Goal: Task Accomplishment & Management: Manage account settings

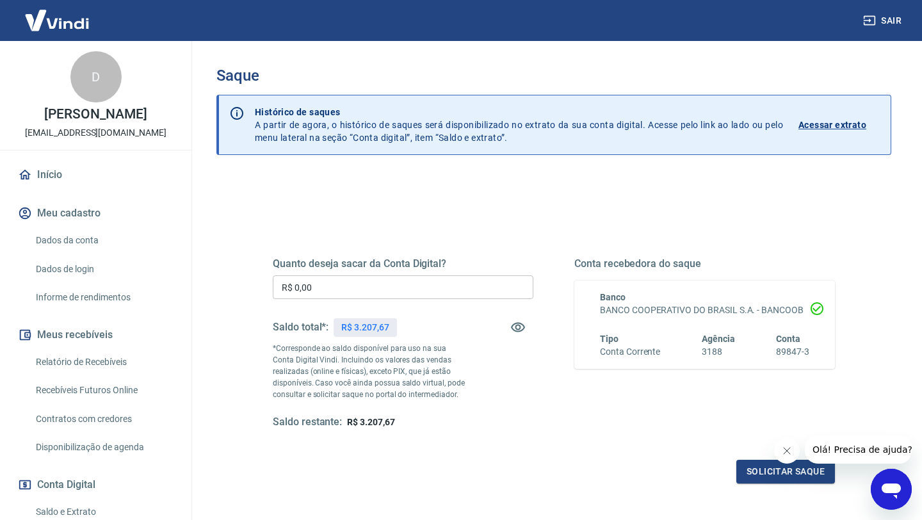
click at [323, 287] on input "R$ 0,00" at bounding box center [403, 287] width 261 height 24
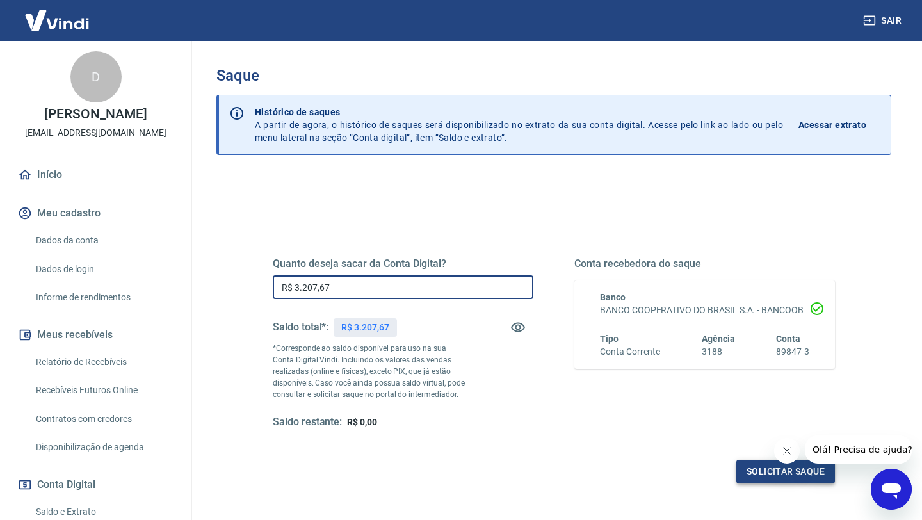
type input "R$ 3.207,67"
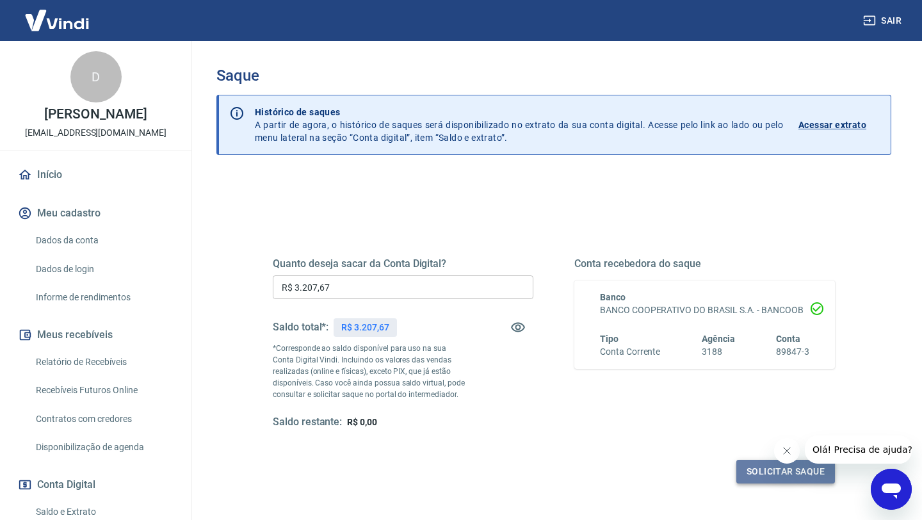
click at [774, 474] on button "Solicitar saque" at bounding box center [786, 472] width 99 height 24
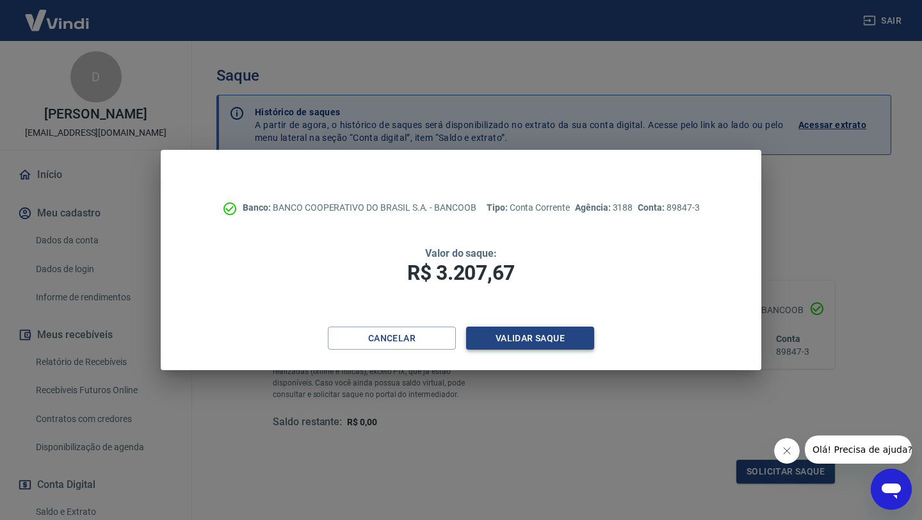
click at [509, 341] on button "Validar saque" at bounding box center [530, 339] width 128 height 24
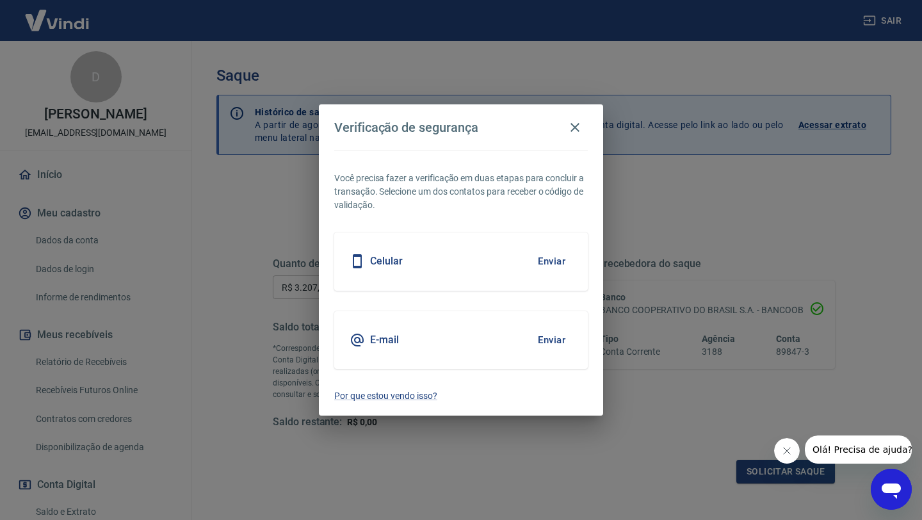
click at [547, 259] on button "Enviar" at bounding box center [552, 261] width 42 height 27
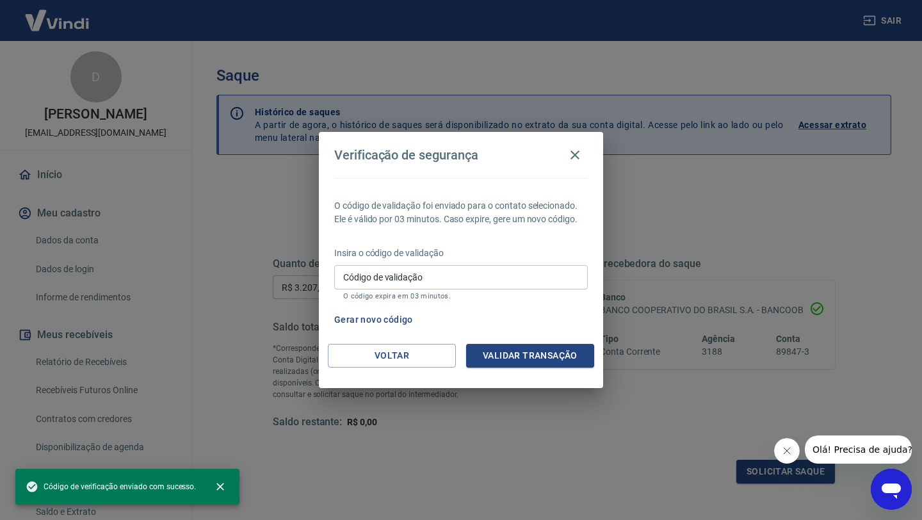
click at [428, 279] on input "Código de validação" at bounding box center [461, 277] width 254 height 24
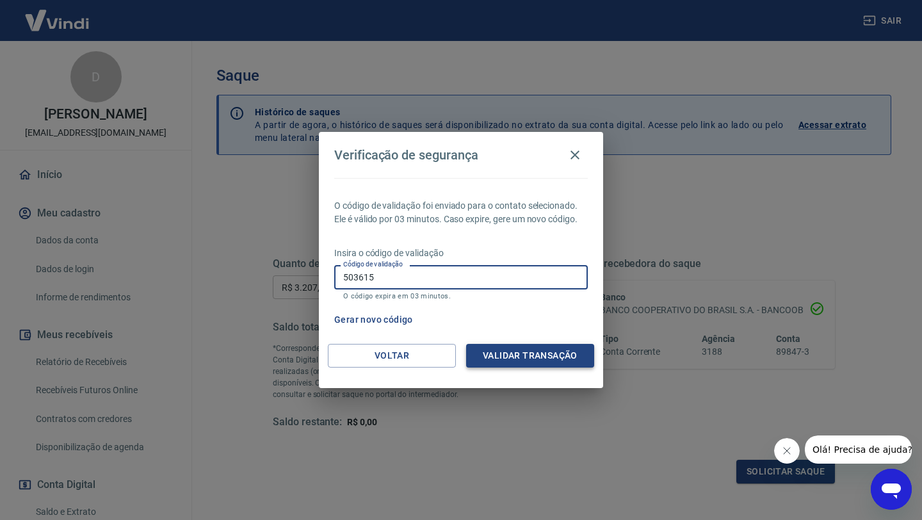
type input "503615"
click at [516, 358] on button "Validar transação" at bounding box center [530, 356] width 128 height 24
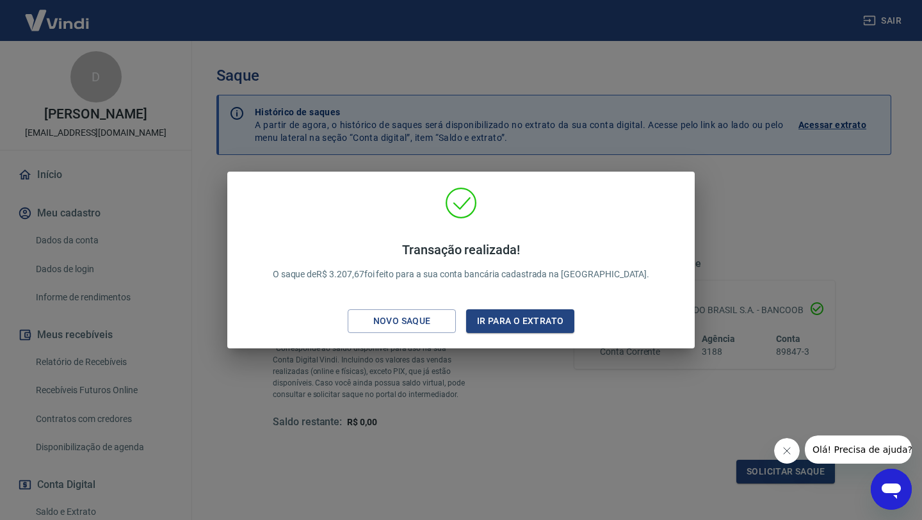
click at [788, 452] on icon "Fechar mensagem da empresa" at bounding box center [787, 451] width 6 height 6
click at [216, 178] on div "Transação realizada! O saque de R$ 3.207,67 foi feito para a sua conta bancária…" at bounding box center [461, 260] width 922 height 520
